Goal: Task Accomplishment & Management: Use online tool/utility

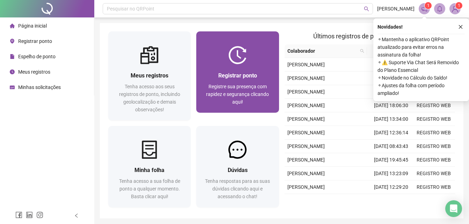
click at [220, 66] on div "Registrar ponto Registre sua presença com rapidez e segurança clicando aqui!" at bounding box center [237, 88] width 82 height 49
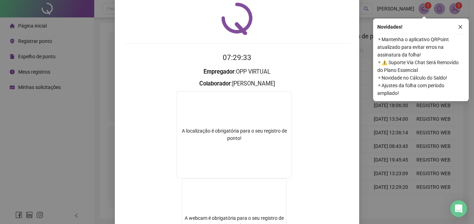
scroll to position [35, 0]
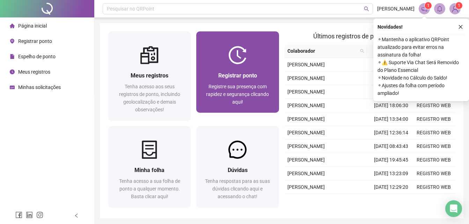
click at [246, 64] on img at bounding box center [237, 55] width 18 height 18
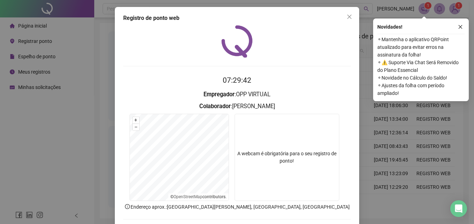
scroll to position [33, 0]
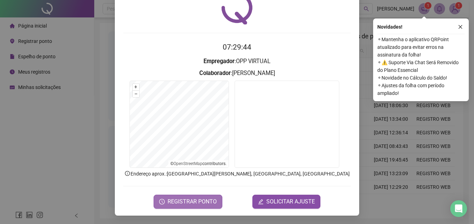
click at [209, 198] on span "REGISTRAR PONTO" at bounding box center [192, 202] width 49 height 8
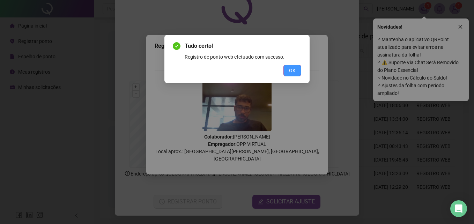
click at [287, 73] on button "OK" at bounding box center [293, 70] width 18 height 11
